Goal: Information Seeking & Learning: Learn about a topic

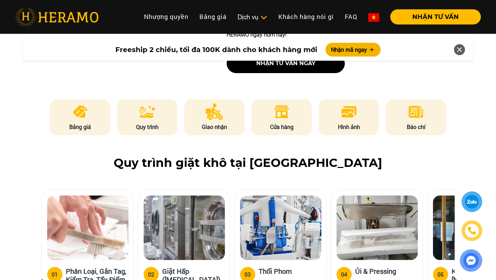
scroll to position [318, 0]
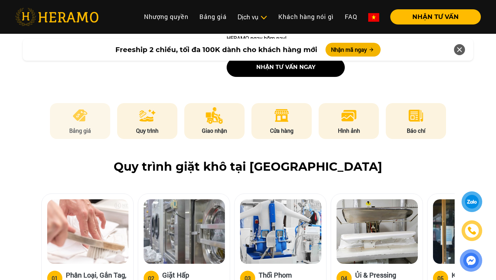
click at [85, 126] on p "Bảng giá" at bounding box center [80, 130] width 61 height 8
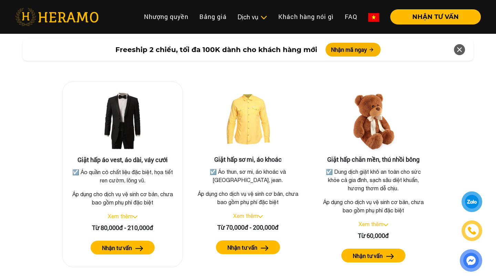
click at [127, 213] on link "Xem thêm" at bounding box center [120, 216] width 25 height 6
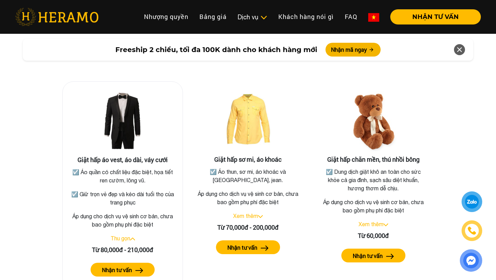
click at [132, 262] on button "Nhận tư vấn" at bounding box center [123, 269] width 64 height 14
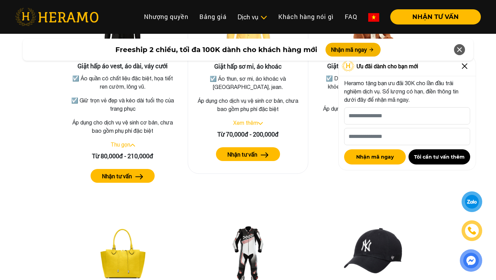
scroll to position [1343, 0]
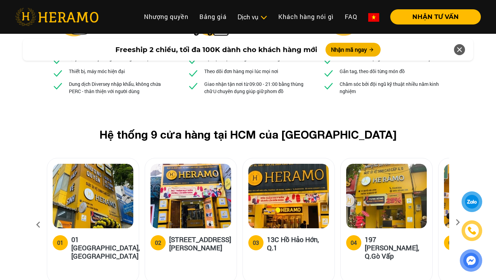
scroll to position [2576, 0]
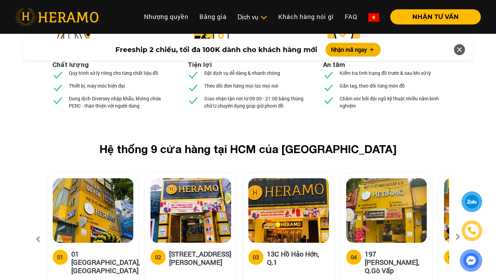
click at [455, 237] on icon at bounding box center [457, 239] width 12 height 4
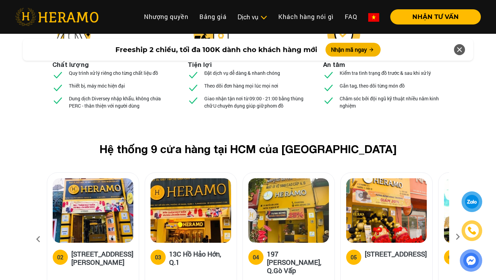
click at [455, 237] on icon at bounding box center [457, 239] width 12 height 4
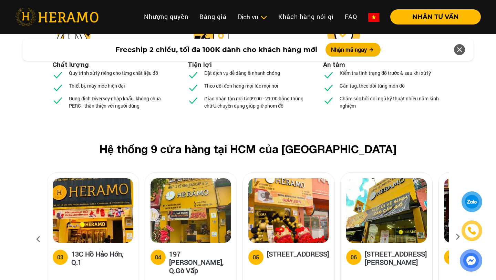
click at [455, 237] on icon at bounding box center [457, 239] width 12 height 4
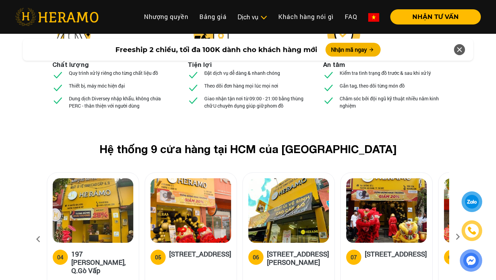
click at [455, 237] on icon at bounding box center [457, 239] width 12 height 4
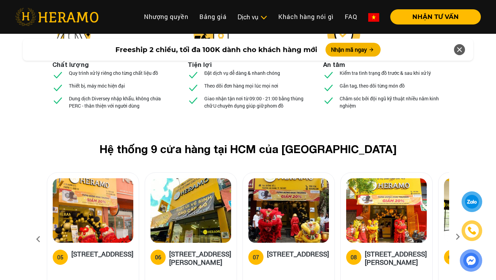
click at [455, 237] on icon at bounding box center [457, 239] width 12 height 4
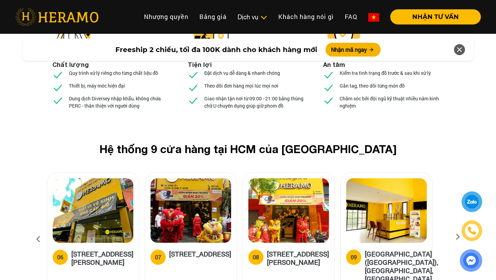
click at [455, 237] on icon at bounding box center [457, 239] width 12 height 4
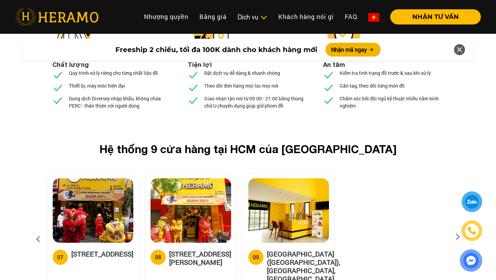
click at [213, 178] on img at bounding box center [190, 210] width 81 height 64
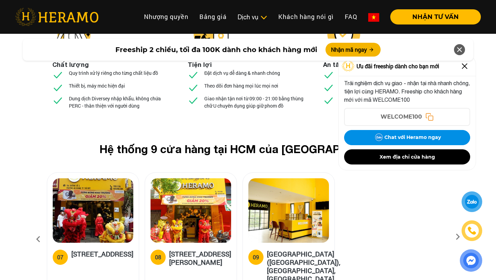
click at [201, 249] on h5 "[STREET_ADDRESS][PERSON_NAME]" at bounding box center [200, 257] width 62 height 17
